Goal: Task Accomplishment & Management: Use online tool/utility

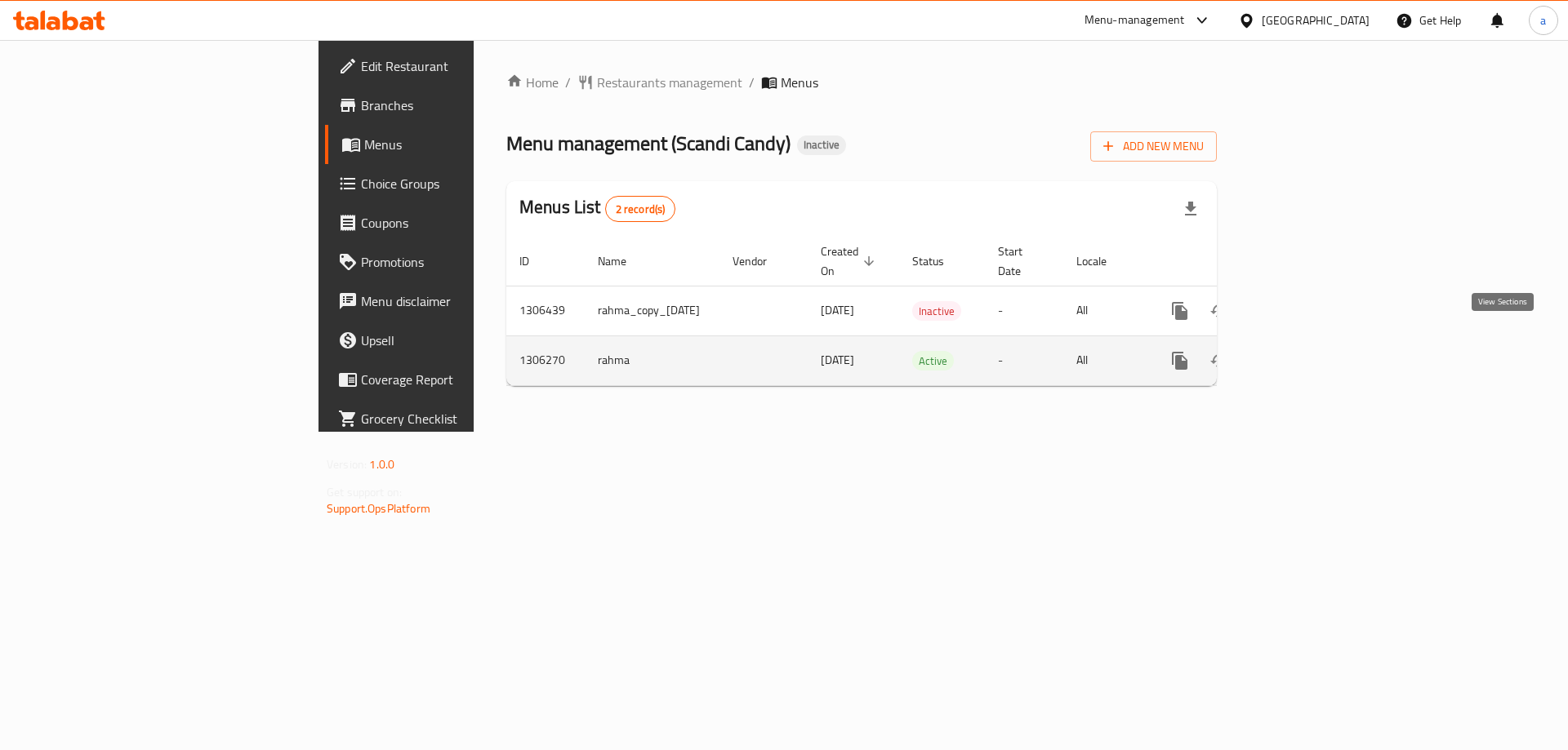
click at [1307, 351] on icon "enhanced table" at bounding box center [1297, 361] width 20 height 20
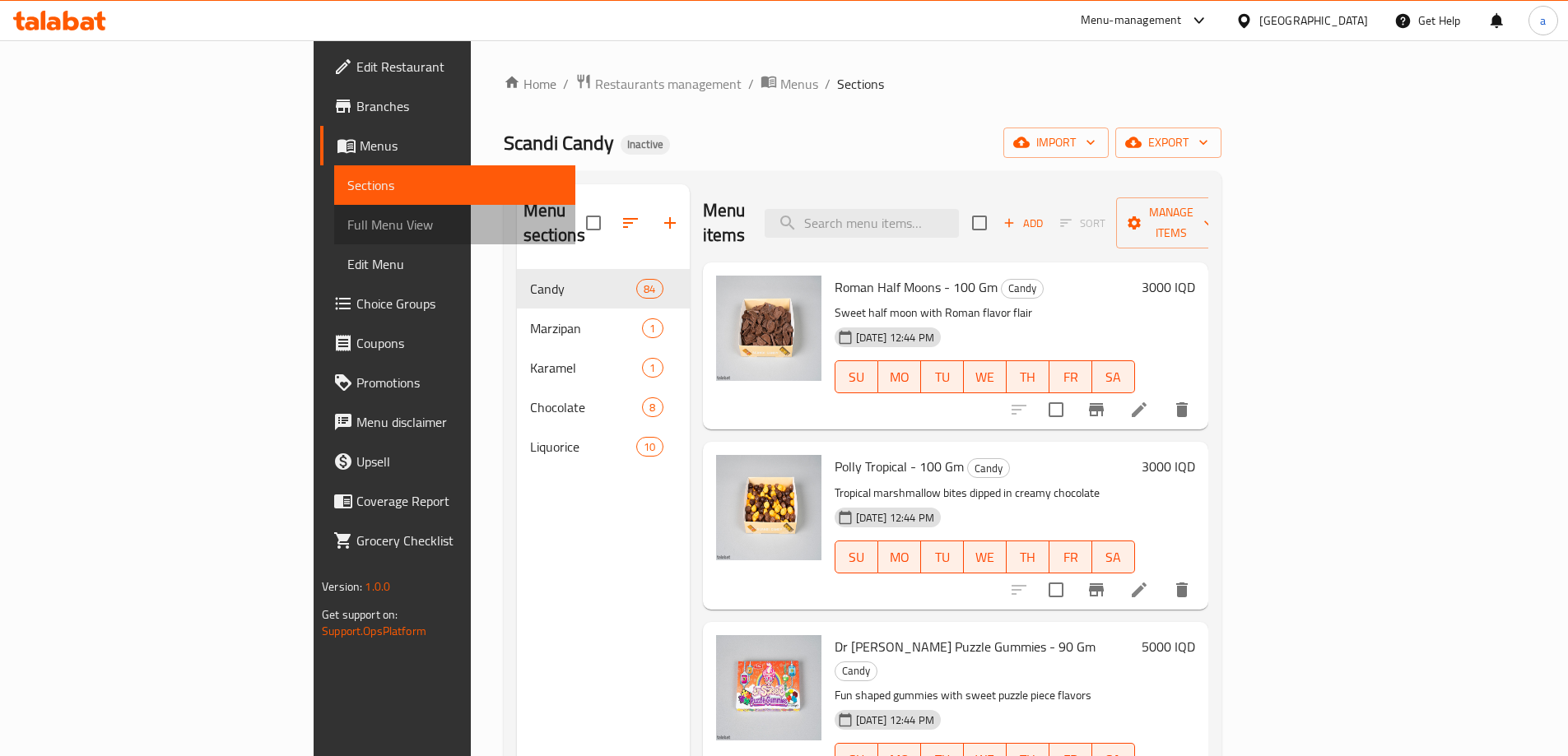
click at [347, 230] on span "Full Menu View" at bounding box center [454, 224] width 215 height 20
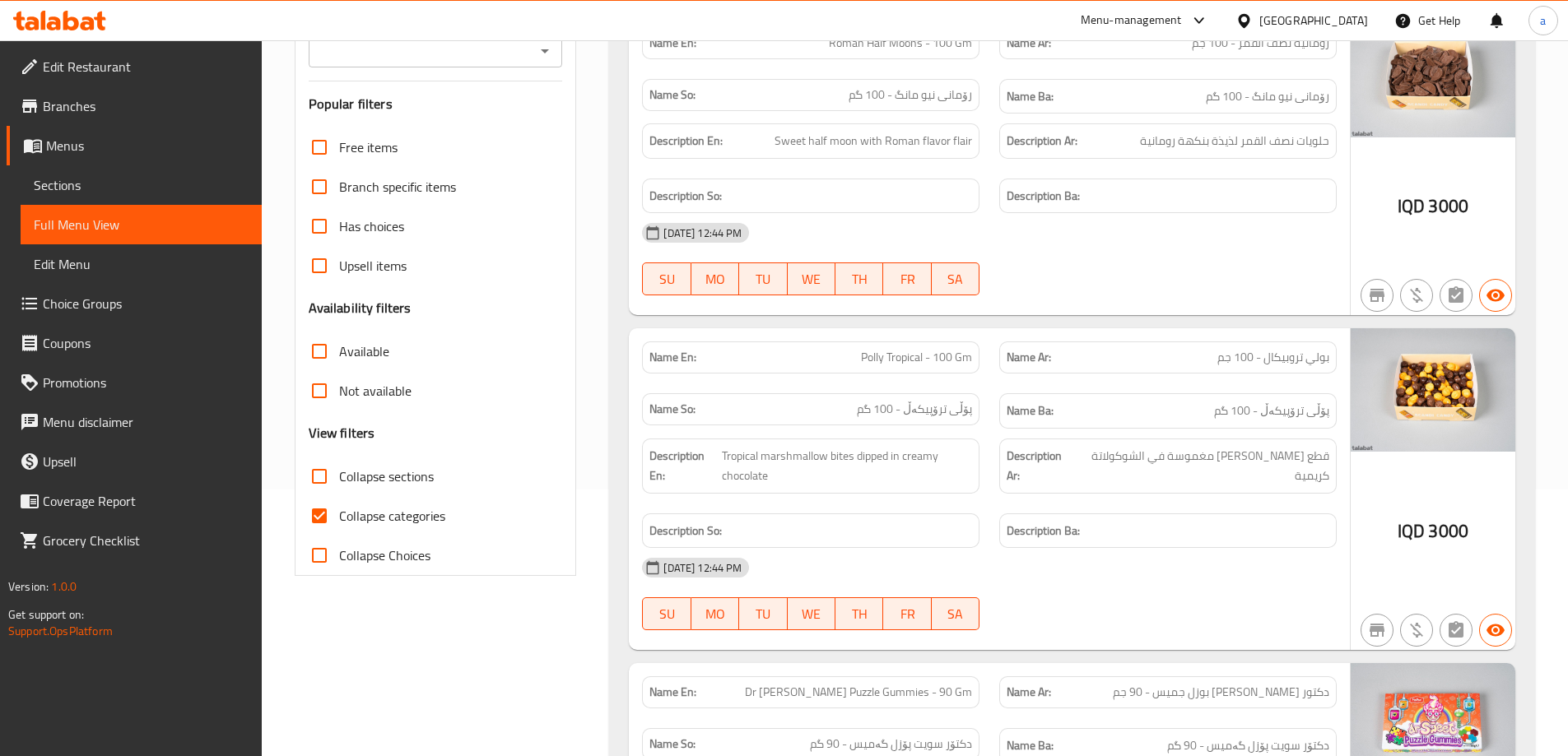
scroll to position [247, 0]
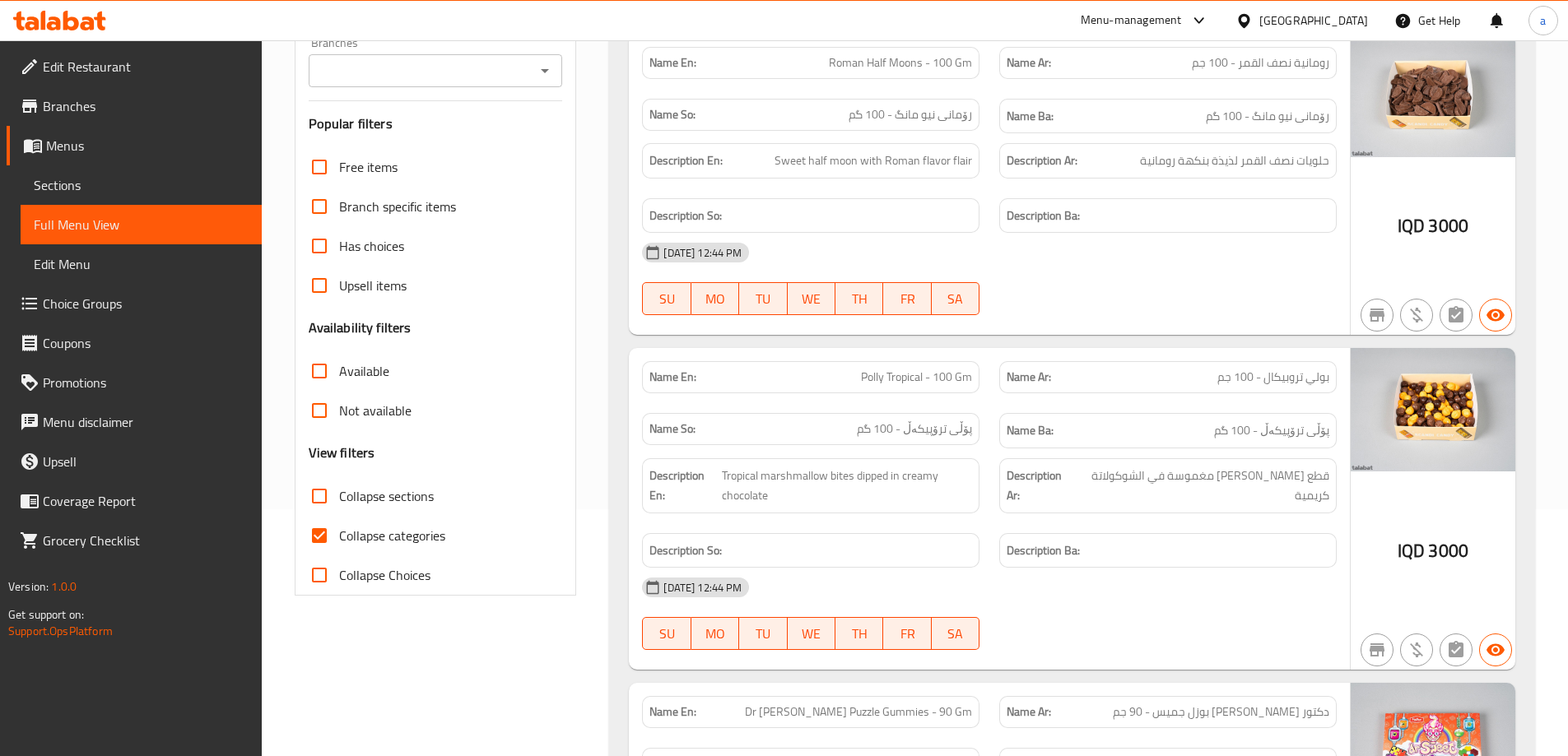
click at [436, 526] on span "Collapse categories" at bounding box center [392, 535] width 106 height 20
click at [339, 526] on input "Collapse categories" at bounding box center [319, 535] width 39 height 39
checkbox input "false"
click at [426, 498] on span "Collapse sections" at bounding box center [386, 496] width 95 height 20
click at [339, 498] on input "Collapse sections" at bounding box center [319, 496] width 39 height 39
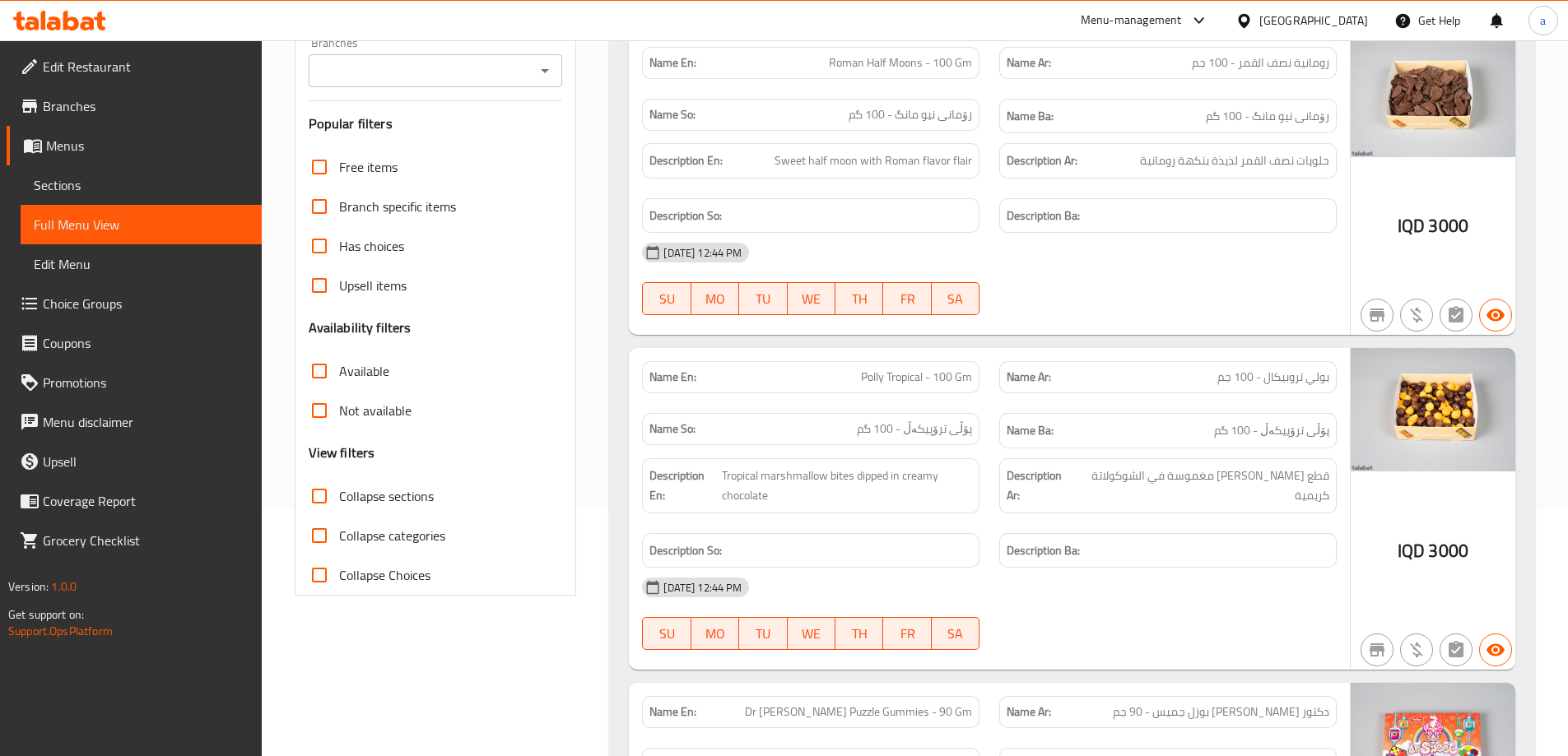
checkbox input "true"
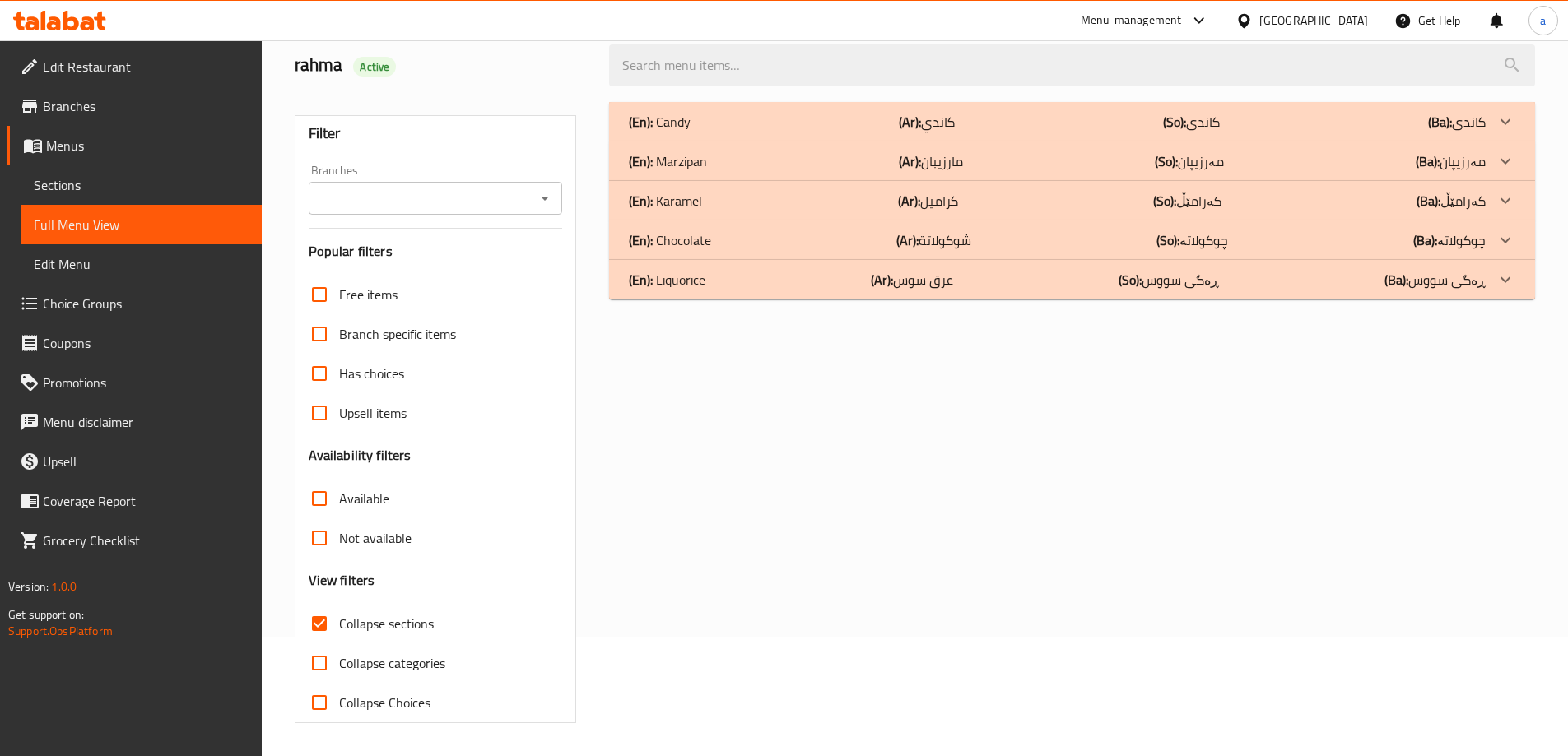
scroll to position [119, 0]
click at [1333, 131] on div "(En): Liquorice (Ar): عرق سوس (So): ڕەگی سووس (Ba): ڕەگی سووس" at bounding box center [1057, 121] width 856 height 20
